Goal: Information Seeking & Learning: Learn about a topic

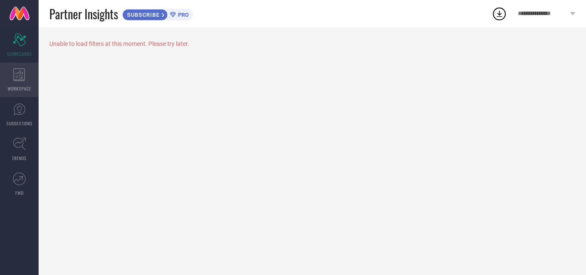
click at [24, 77] on icon at bounding box center [19, 74] width 12 height 13
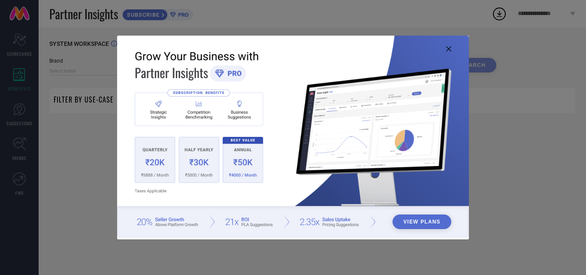
type input "1 STOP FASHION"
type input "All"
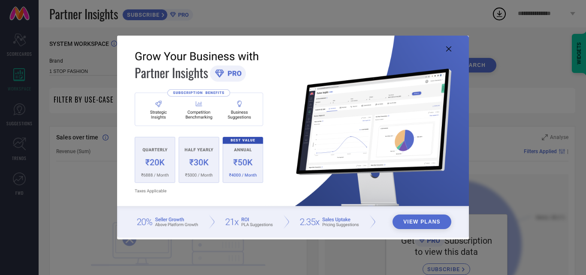
click at [446, 47] on icon at bounding box center [448, 48] width 5 height 5
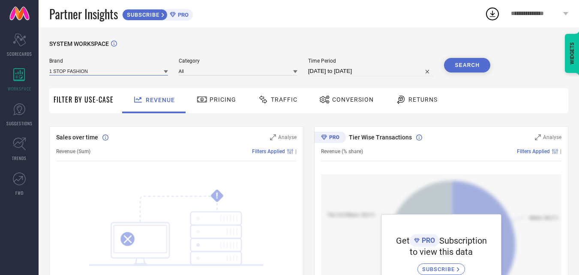
click at [154, 72] on input at bounding box center [108, 70] width 119 height 9
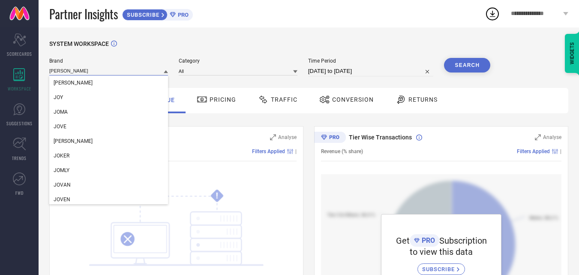
type input "J"
type input "L"
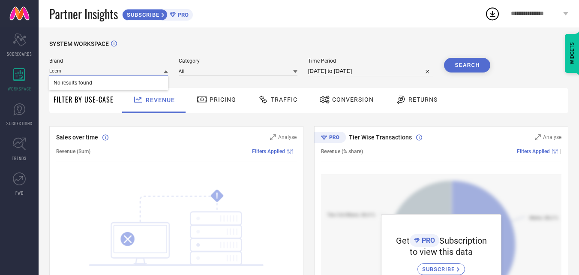
type input "[PERSON_NAME]"
click at [455, 65] on button "Search" at bounding box center [467, 65] width 46 height 15
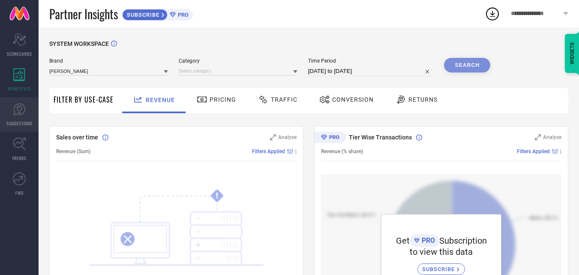
click at [19, 121] on span "SUGGESTIONS" at bounding box center [19, 123] width 26 height 6
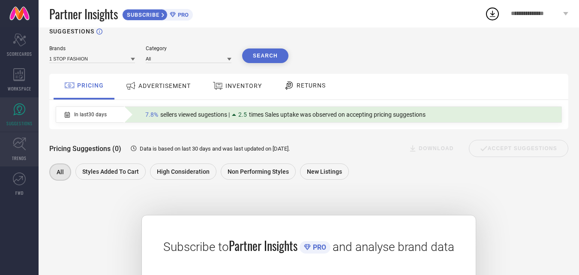
scroll to position [14, 0]
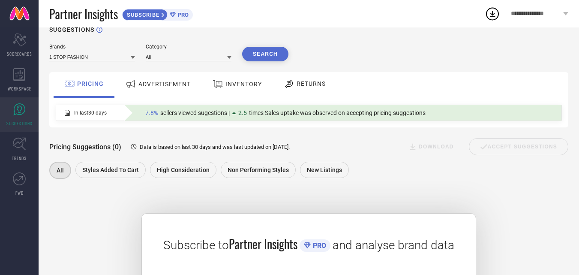
click at [152, 112] on span "7.8%" at bounding box center [151, 112] width 13 height 7
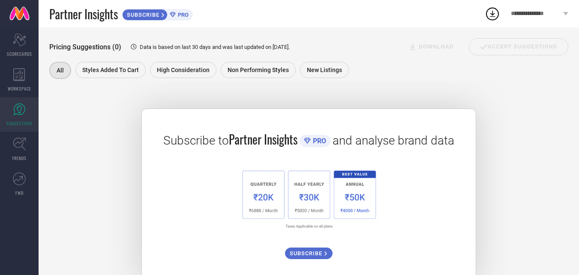
scroll to position [104, 0]
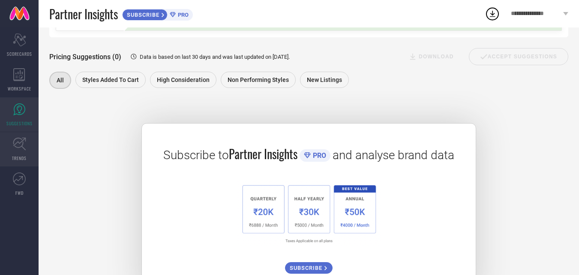
click at [33, 145] on link "TRENDS" at bounding box center [19, 149] width 39 height 34
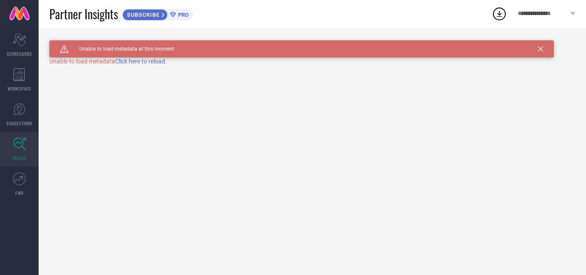
click at [140, 61] on span "Click here to reload." at bounding box center [141, 61] width 52 height 7
click at [18, 188] on link "FWD" at bounding box center [19, 184] width 39 height 34
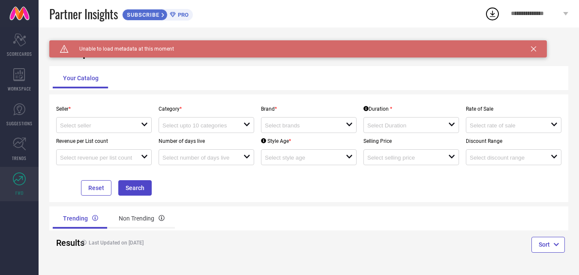
scroll to position [0, 0]
click at [139, 120] on div "open" at bounding box center [104, 125] width 96 height 16
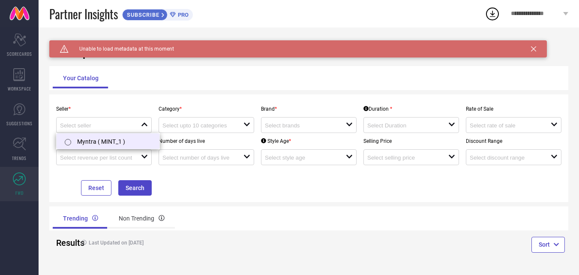
click at [117, 135] on li "Myntra ( MINT_1 )" at bounding box center [108, 140] width 103 height 15
type input "Myntra ( MINT_1 )"
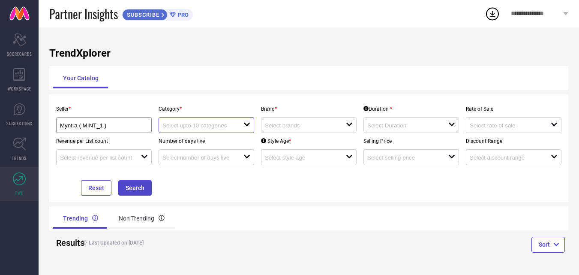
click at [225, 127] on input at bounding box center [199, 125] width 73 height 6
click at [243, 83] on div "Your Catalog" at bounding box center [309, 78] width 512 height 21
click at [139, 190] on button "Search" at bounding box center [134, 187] width 33 height 15
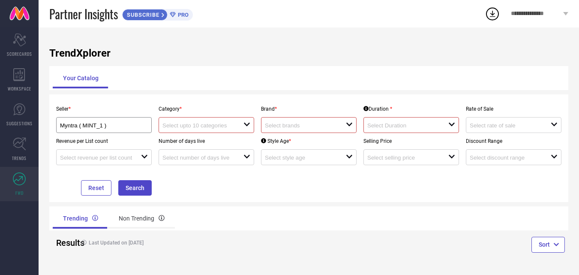
click at [245, 121] on div "open" at bounding box center [207, 125] width 96 height 16
click at [338, 126] on div at bounding box center [305, 125] width 81 height 8
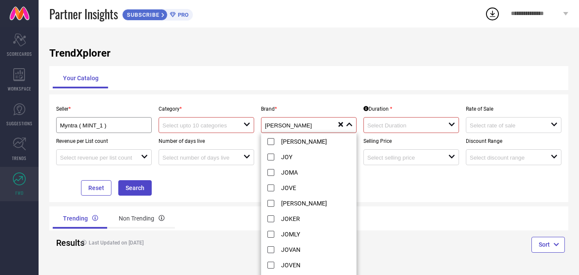
type input "J"
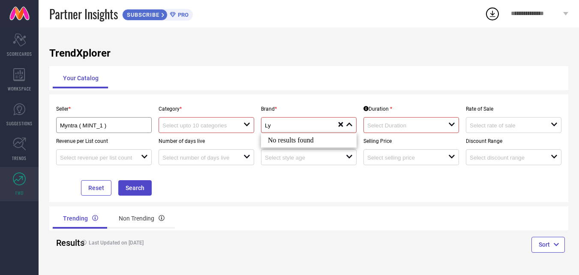
type input "L"
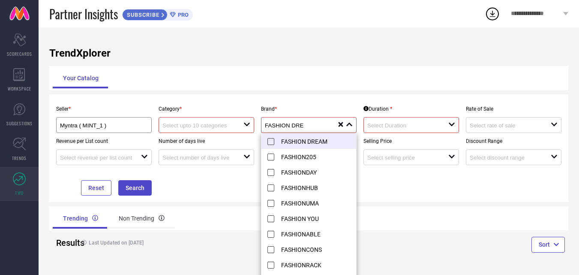
type input "FASHION DRE"
click at [272, 141] on li "FASHION DREAM" at bounding box center [313, 140] width 103 height 15
click at [281, 99] on div "Seller * Myntra ( MINT_1 ) Category * open Brand * FASHION DRE reset Duration *…" at bounding box center [308, 148] width 519 height 108
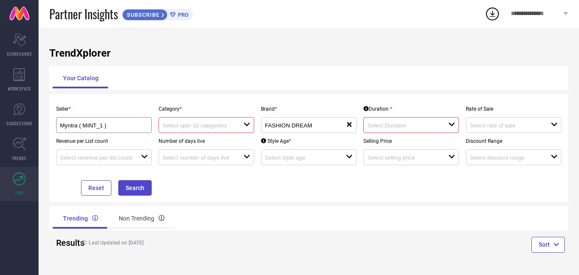
click at [212, 134] on div "Number of days live open" at bounding box center [206, 149] width 102 height 32
click at [222, 127] on input at bounding box center [199, 125] width 73 height 6
type input "D"
click at [247, 127] on icon "close" at bounding box center [247, 124] width 7 height 7
click at [389, 127] on input at bounding box center [404, 125] width 73 height 6
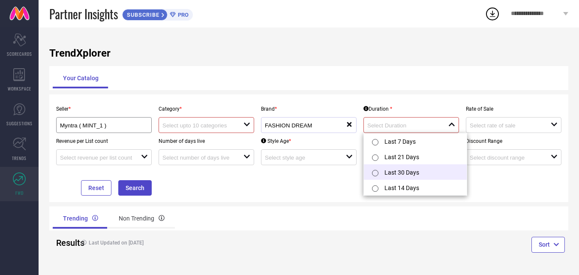
click at [380, 171] on div at bounding box center [376, 172] width 15 height 17
type input "Last 30 Days"
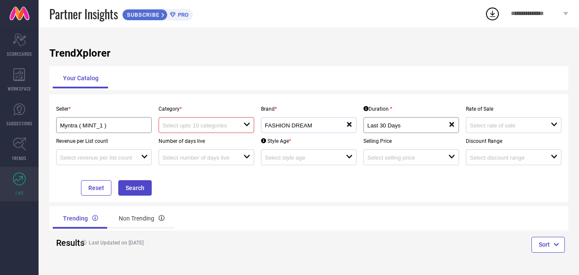
click at [115, 190] on div "Reset Search" at bounding box center [104, 180] width 102 height 30
click at [127, 190] on button "Search" at bounding box center [134, 187] width 33 height 15
click at [551, 15] on span "**********" at bounding box center [536, 13] width 51 height 7
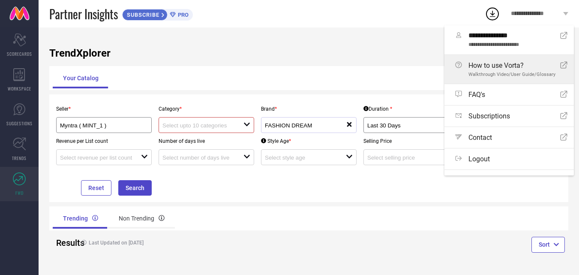
click at [561, 66] on icon "Open Icon" at bounding box center [564, 64] width 7 height 7
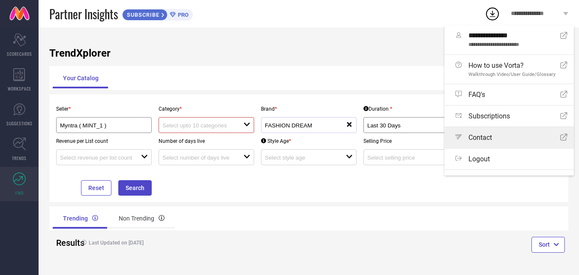
click at [561, 136] on icon at bounding box center [564, 137] width 7 height 7
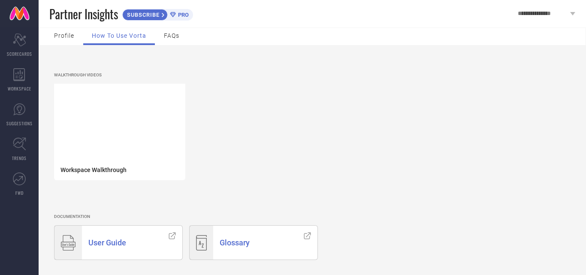
click at [60, 34] on span "Profile" at bounding box center [64, 35] width 20 height 7
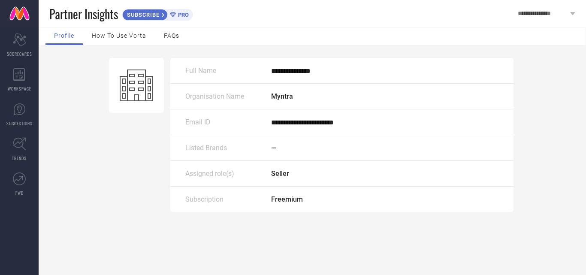
click at [122, 26] on div "Partner Insights SUBSCRIBE PRO" at bounding box center [278, 13] width 458 height 27
click at [119, 37] on span "How to use Vorta" at bounding box center [119, 35] width 54 height 7
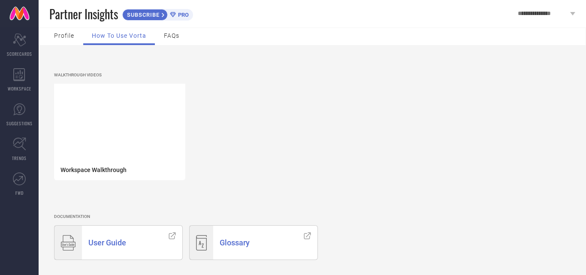
click at [309, 245] on div "Open Icon" at bounding box center [307, 243] width 20 height 34
